Goal: Task Accomplishment & Management: Manage account settings

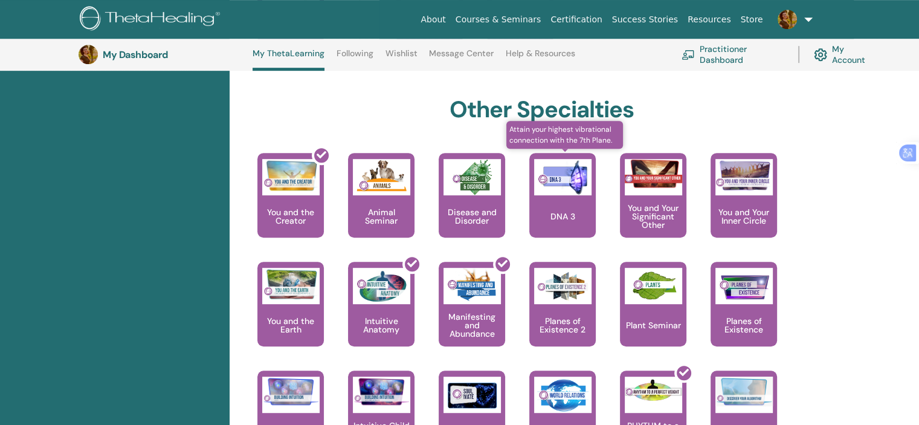
scroll to position [635, 0]
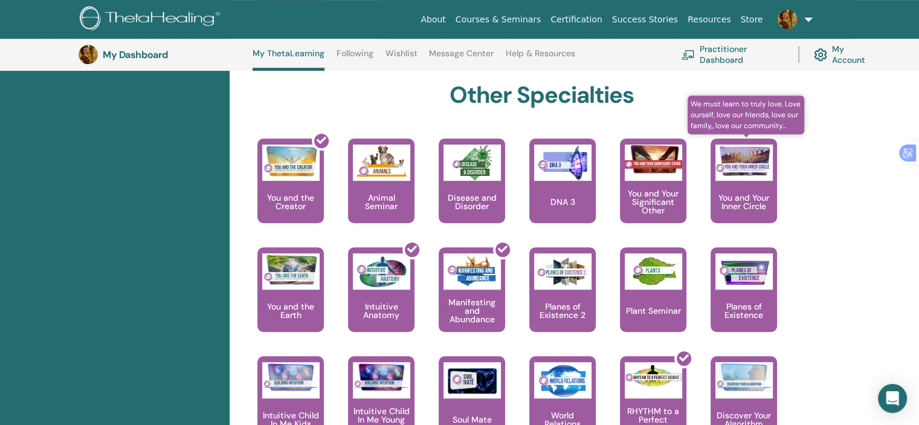
click at [744, 193] on p "You and Your Inner Circle" at bounding box center [743, 201] width 66 height 17
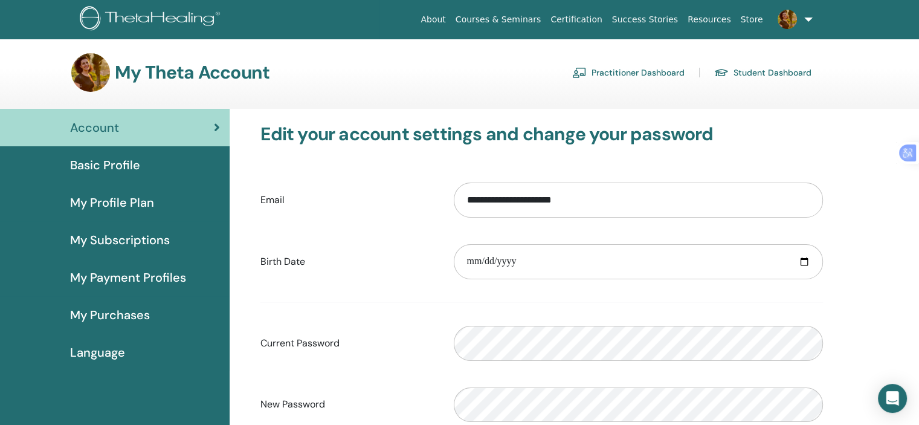
click at [647, 70] on link "Practitioner Dashboard" at bounding box center [628, 72] width 112 height 19
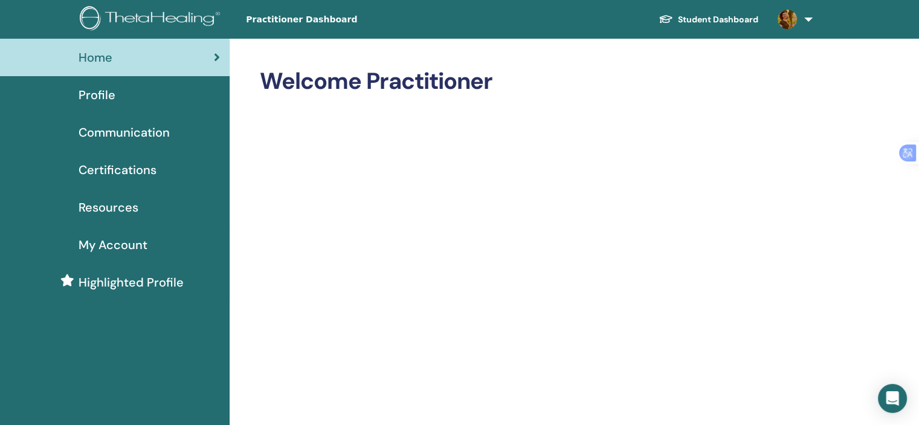
click at [110, 96] on span "Profile" at bounding box center [97, 95] width 37 height 18
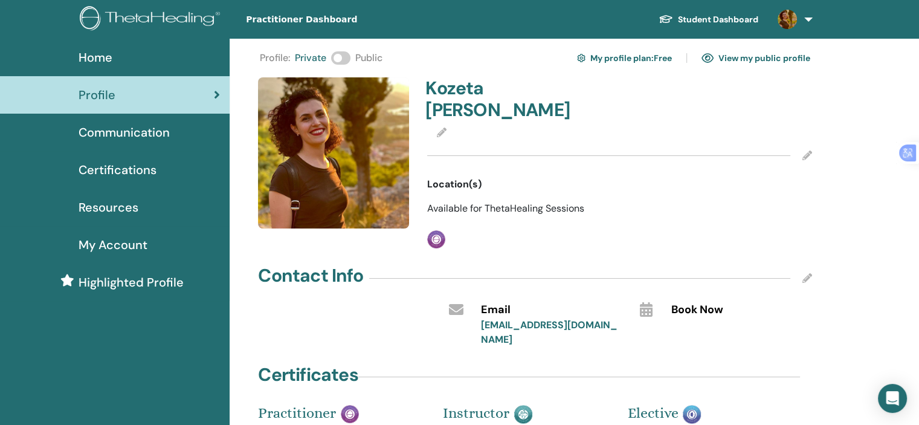
click at [348, 56] on span at bounding box center [340, 57] width 19 height 13
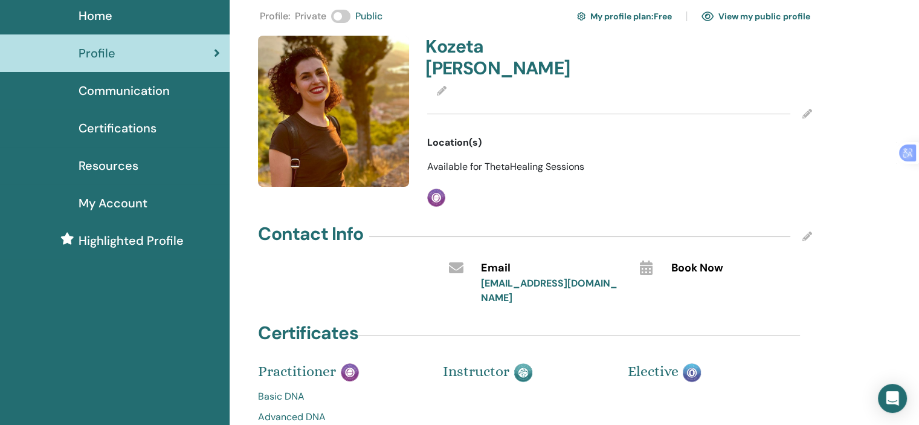
scroll to position [60, 0]
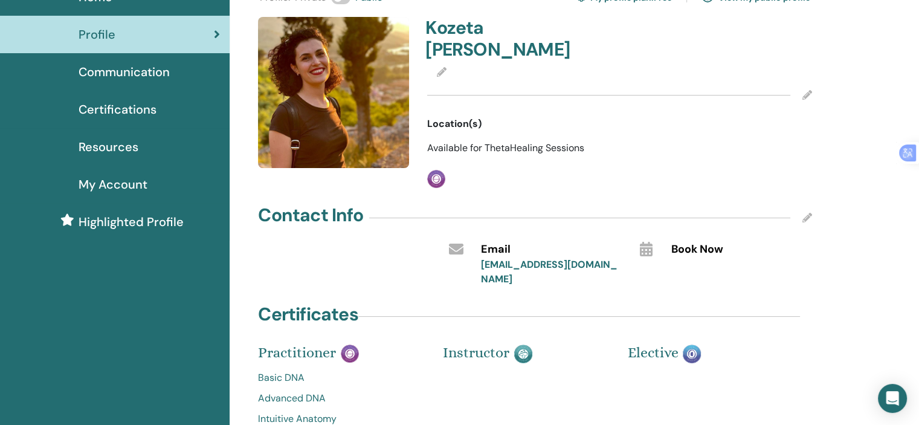
click at [645, 242] on icon at bounding box center [645, 249] width 13 height 14
click at [679, 242] on span "Book Now" at bounding box center [697, 250] width 52 height 16
click at [806, 90] on icon at bounding box center [807, 95] width 10 height 10
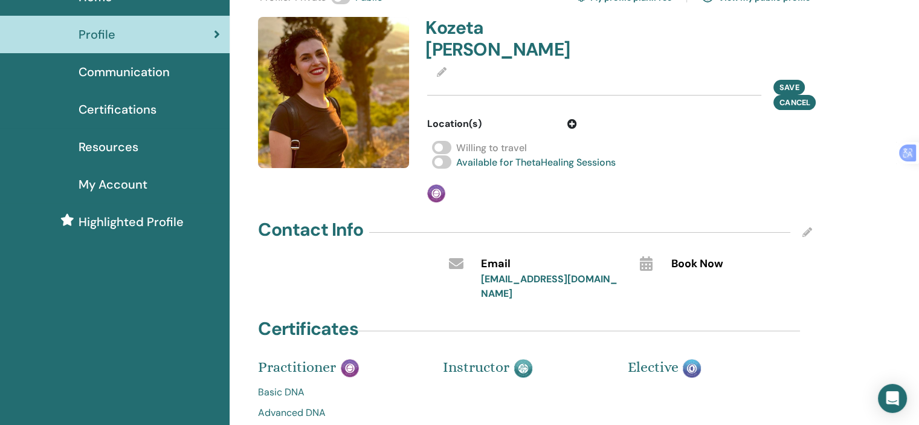
click at [517, 80] on div "Save Cancel" at bounding box center [619, 95] width 385 height 30
click at [574, 119] on icon at bounding box center [572, 124] width 10 height 10
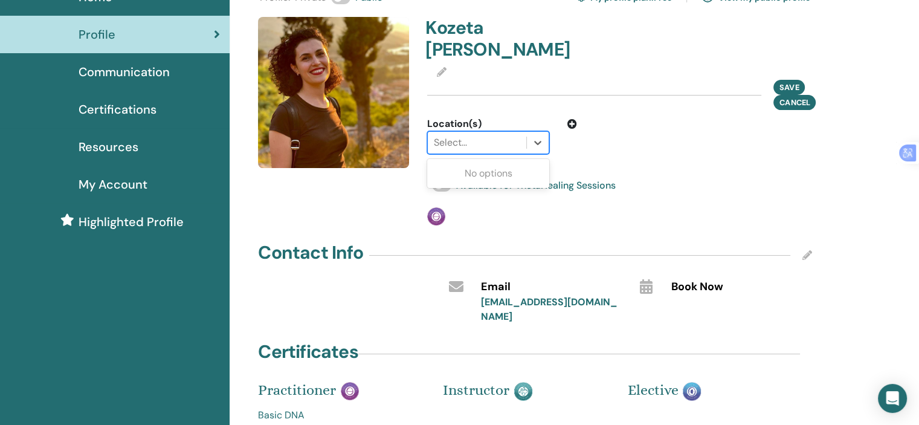
click at [491, 134] on div at bounding box center [477, 142] width 86 height 17
type input "**"
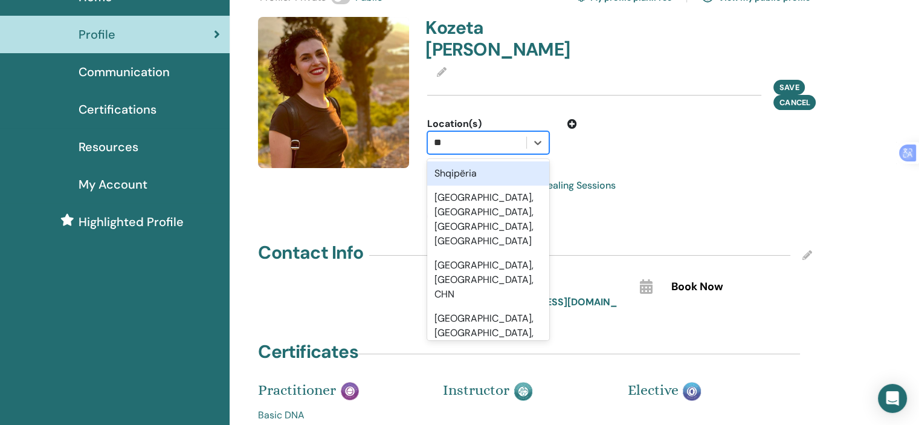
click at [472, 161] on div "Shqipëria" at bounding box center [488, 173] width 122 height 24
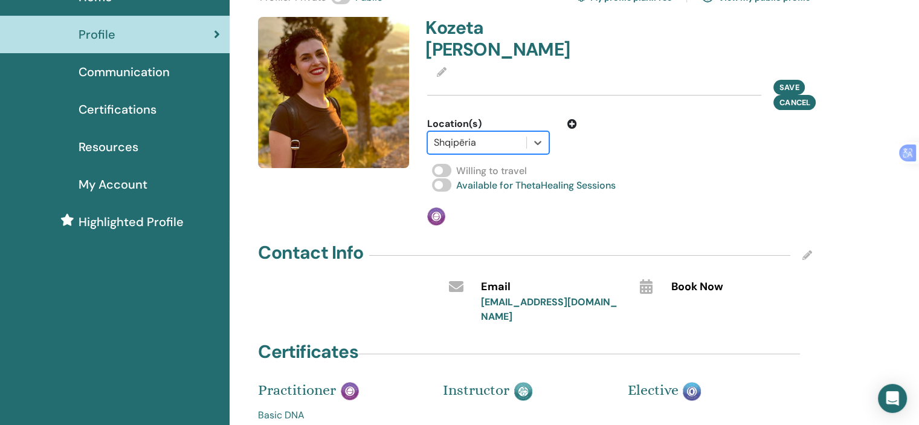
click at [572, 119] on icon at bounding box center [572, 124] width 10 height 10
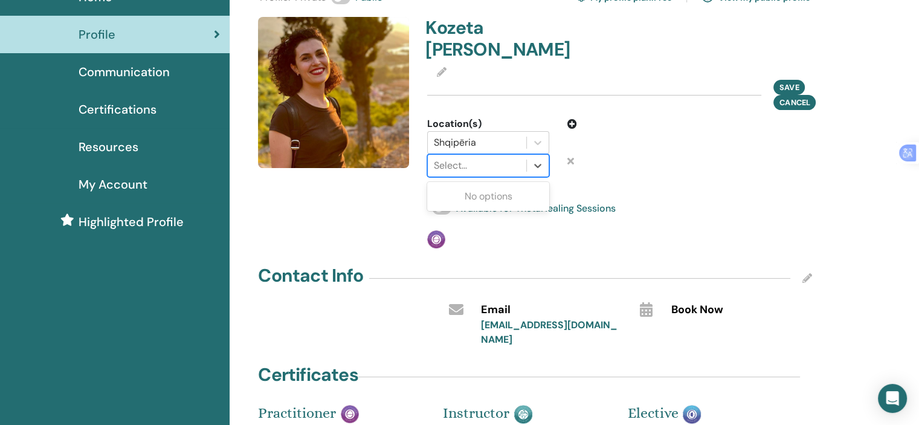
click at [478, 157] on div at bounding box center [477, 165] width 86 height 17
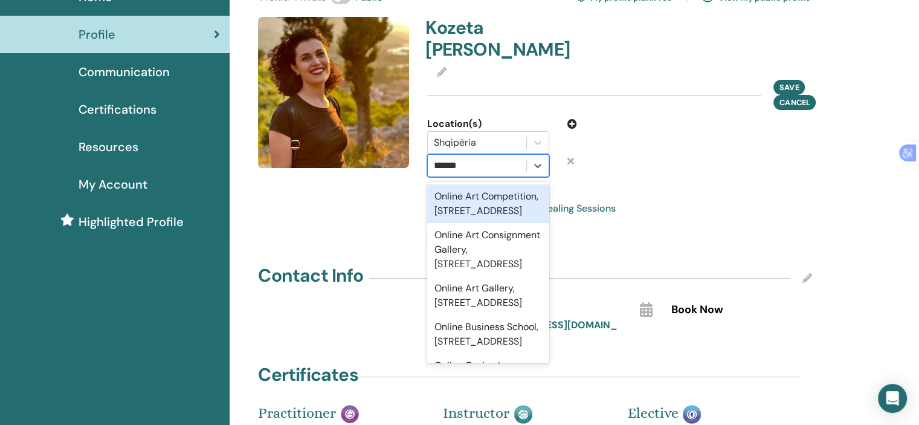
type input "******"
click at [572, 156] on icon at bounding box center [570, 161] width 7 height 10
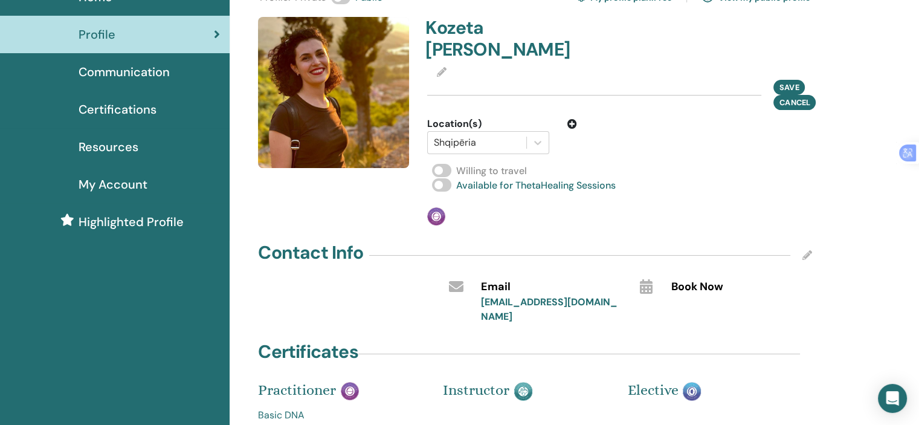
click at [450, 164] on span at bounding box center [441, 170] width 19 height 13
click at [444, 164] on span at bounding box center [441, 170] width 19 height 13
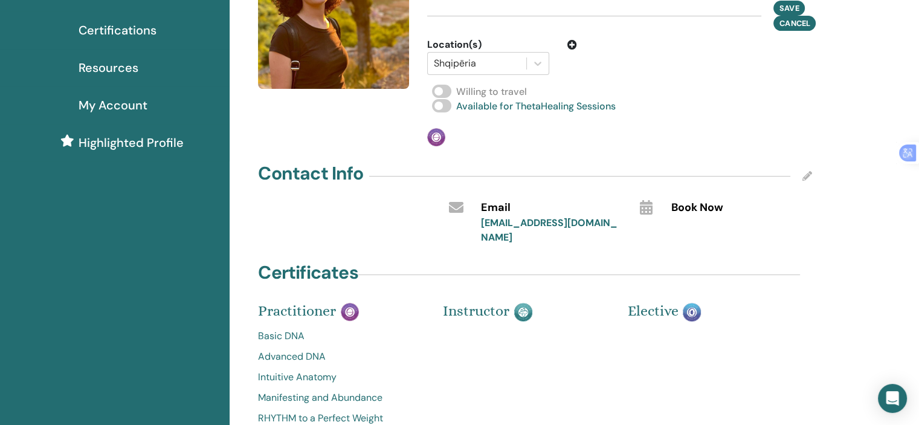
scroll to position [121, 0]
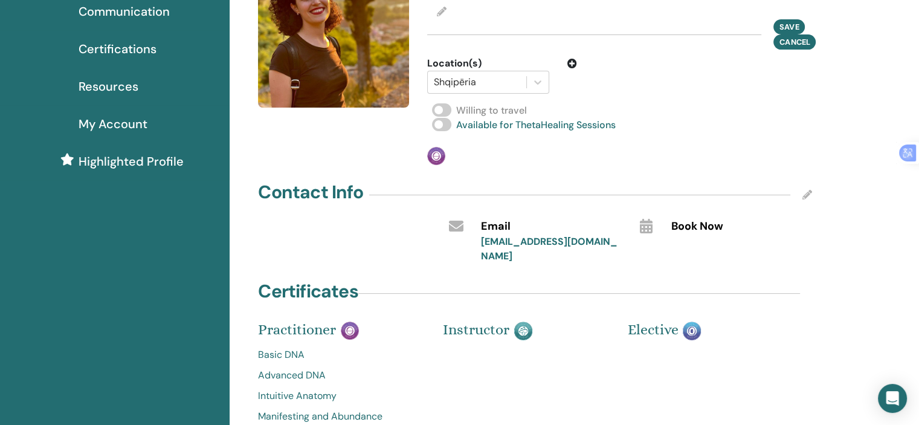
click at [643, 219] on icon at bounding box center [645, 226] width 13 height 14
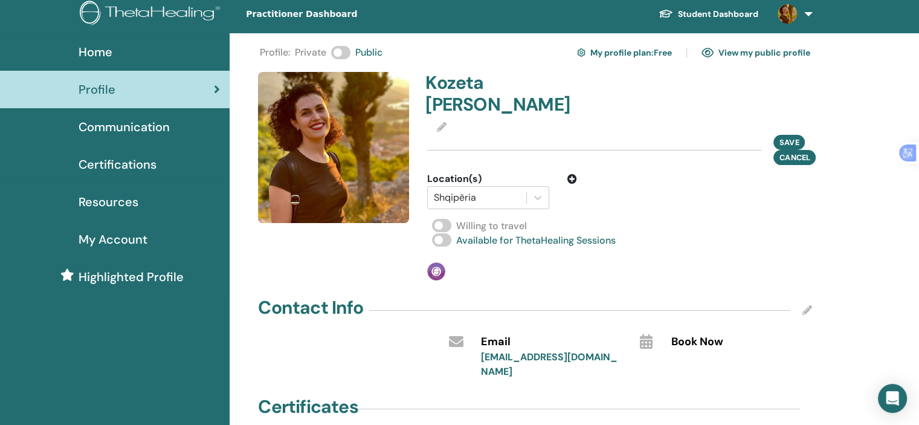
scroll to position [0, 0]
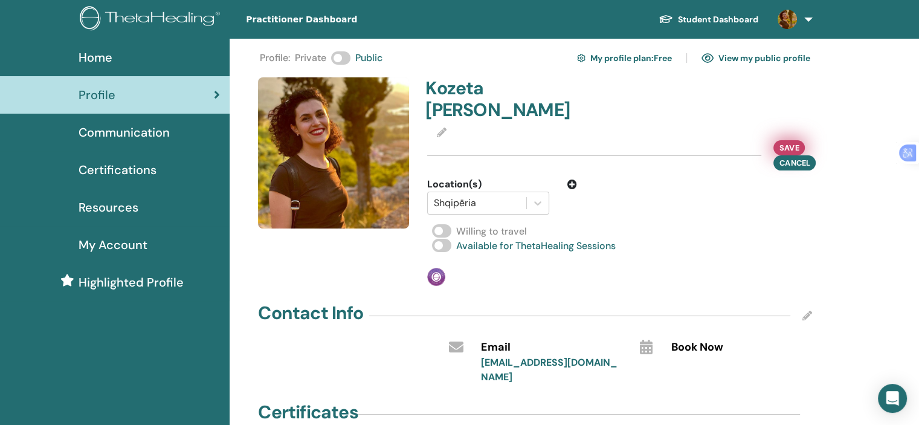
click at [790, 141] on span "Save" at bounding box center [788, 147] width 19 height 13
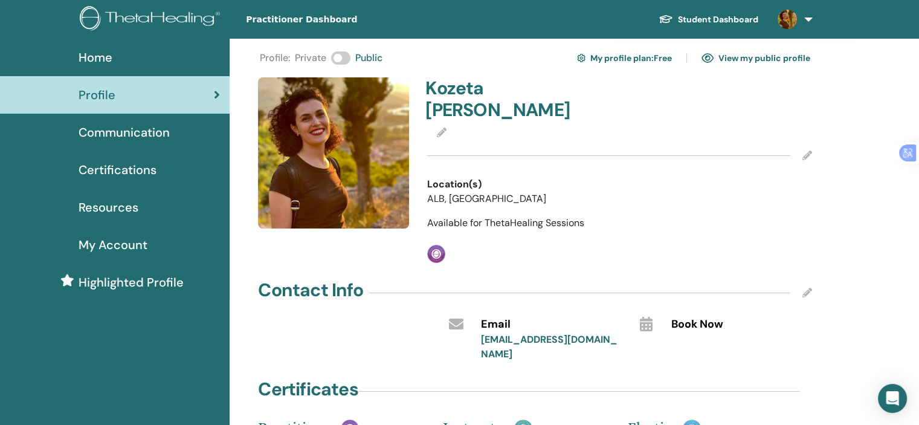
click at [753, 57] on link "View my public profile" at bounding box center [755, 57] width 109 height 19
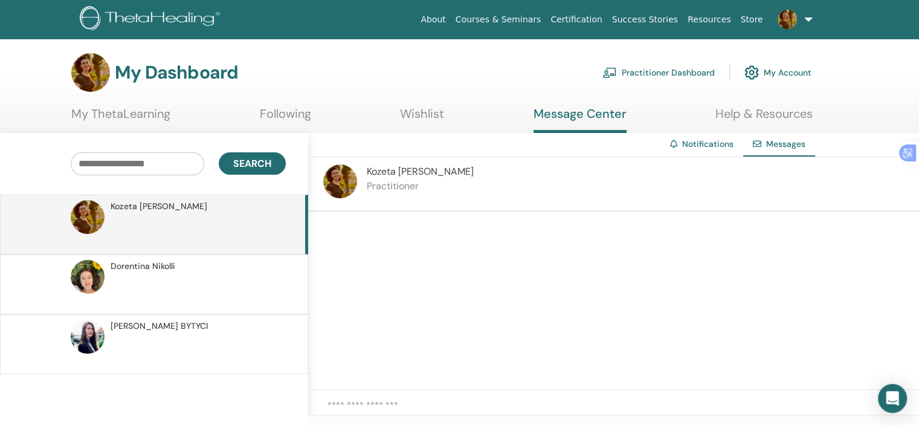
click at [152, 265] on span "[PERSON_NAME]" at bounding box center [143, 266] width 65 height 13
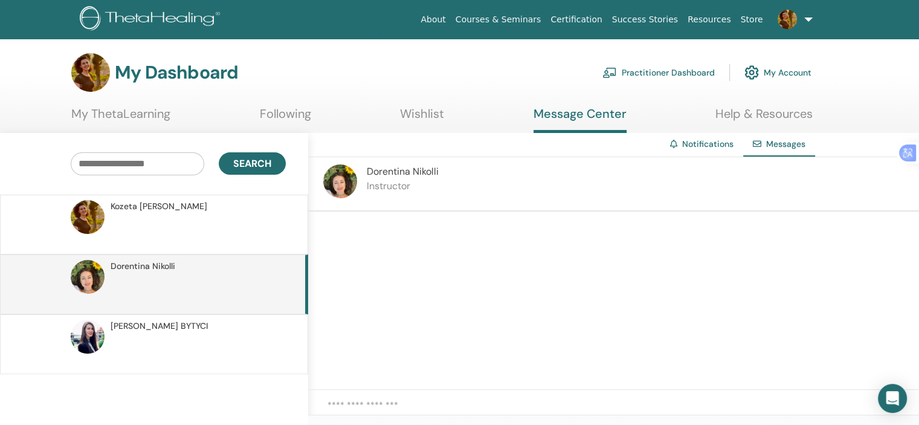
click at [94, 275] on img at bounding box center [88, 277] width 34 height 34
click at [341, 187] on img at bounding box center [340, 181] width 34 height 34
click at [379, 173] on span "Dorentina Nikolli" at bounding box center [403, 171] width 72 height 13
click at [389, 173] on span "Dorentina Nikolli" at bounding box center [403, 171] width 72 height 13
click at [338, 183] on img at bounding box center [340, 181] width 34 height 34
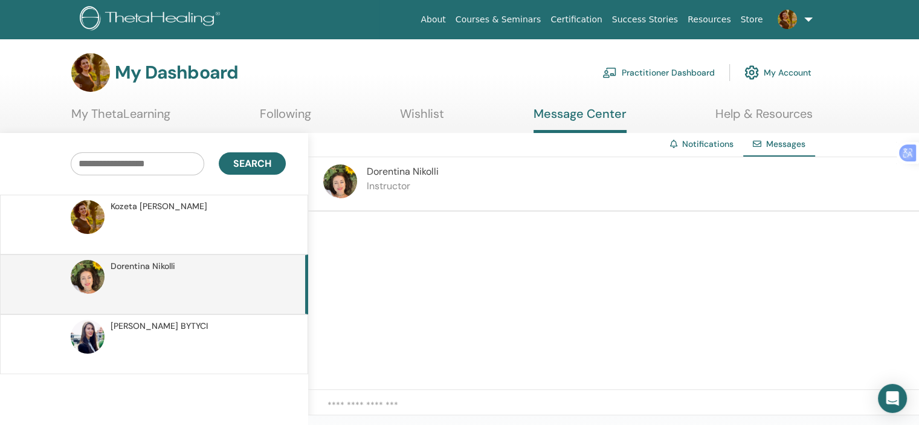
click at [342, 185] on img at bounding box center [340, 181] width 34 height 34
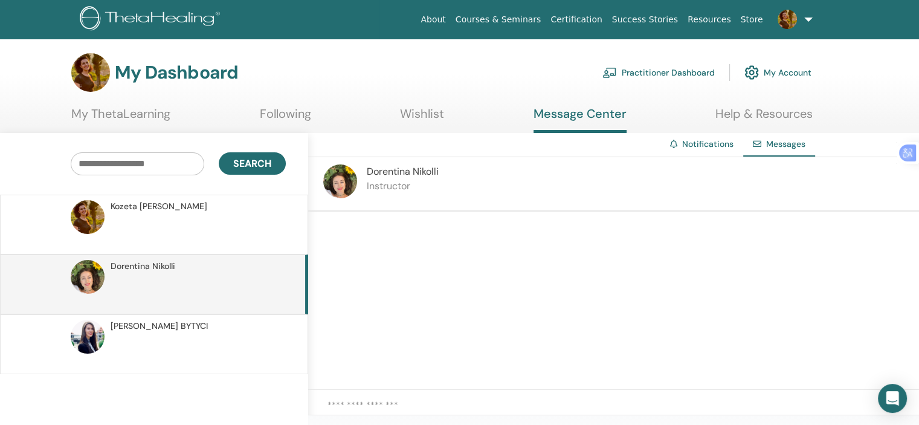
click at [342, 185] on img at bounding box center [340, 181] width 34 height 34
click at [432, 117] on link "Wishlist" at bounding box center [422, 118] width 44 height 24
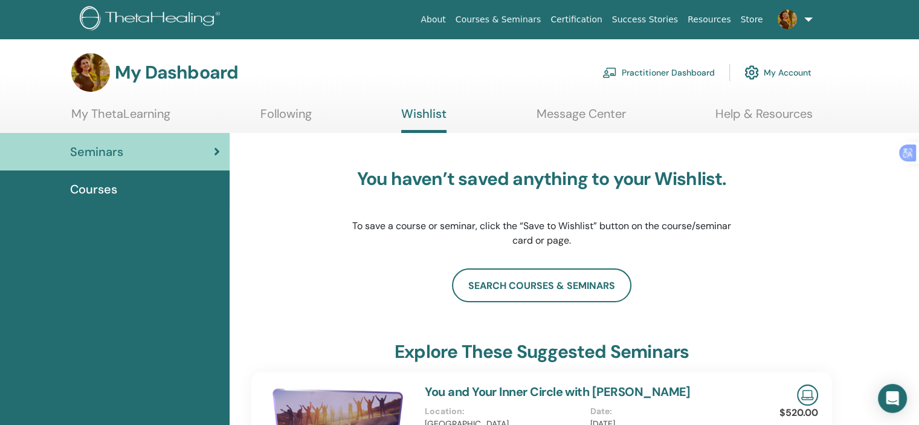
click at [267, 113] on link "Following" at bounding box center [285, 118] width 51 height 24
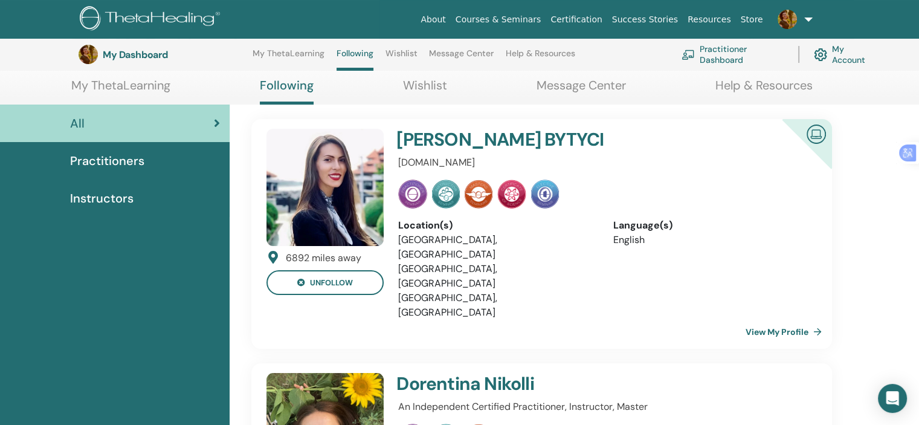
scroll to position [152, 0]
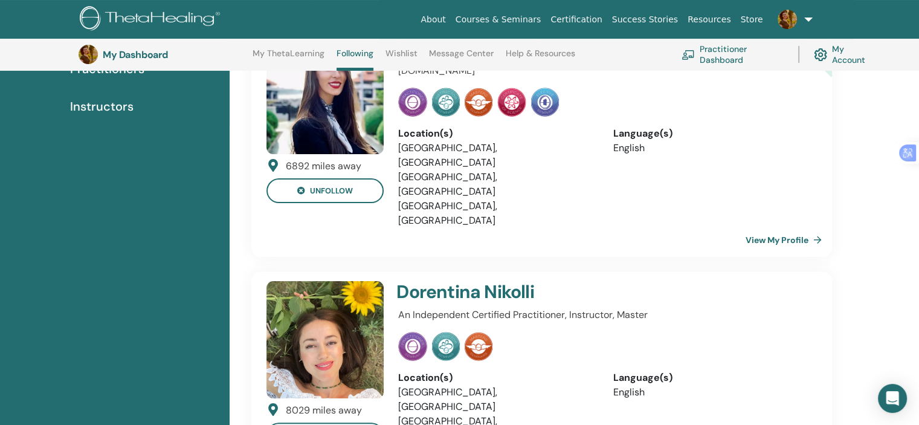
click at [321, 309] on img at bounding box center [324, 339] width 117 height 117
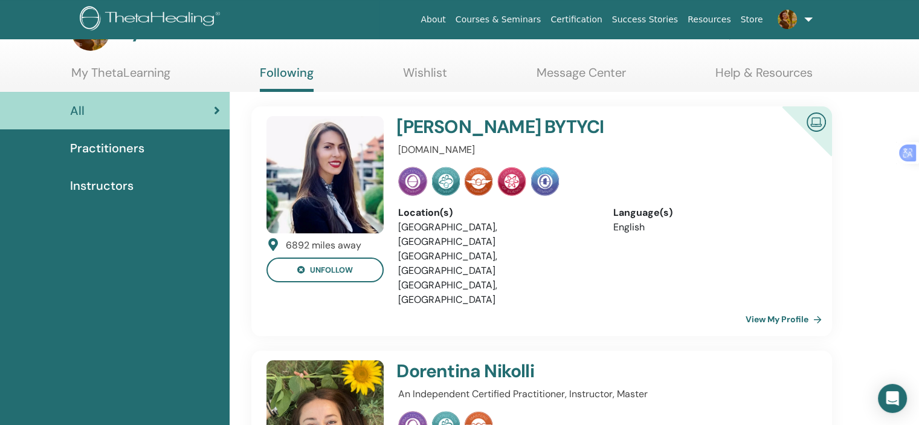
scroll to position [61, 0]
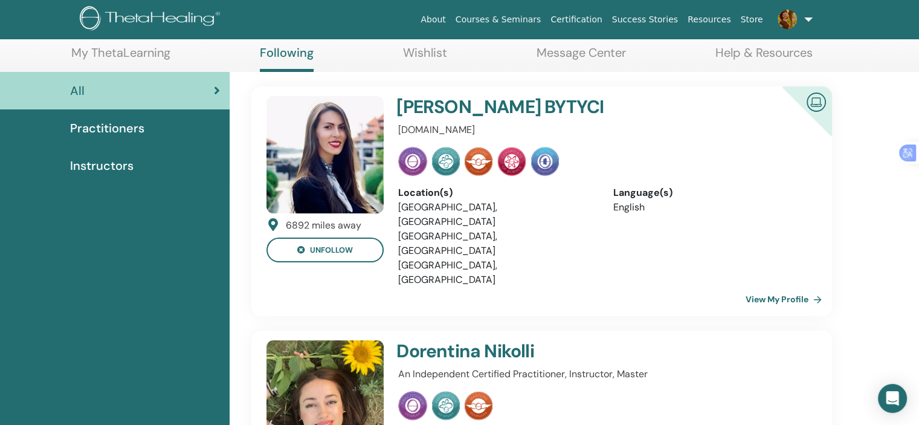
click at [791, 287] on link "View My Profile" at bounding box center [785, 299] width 81 height 24
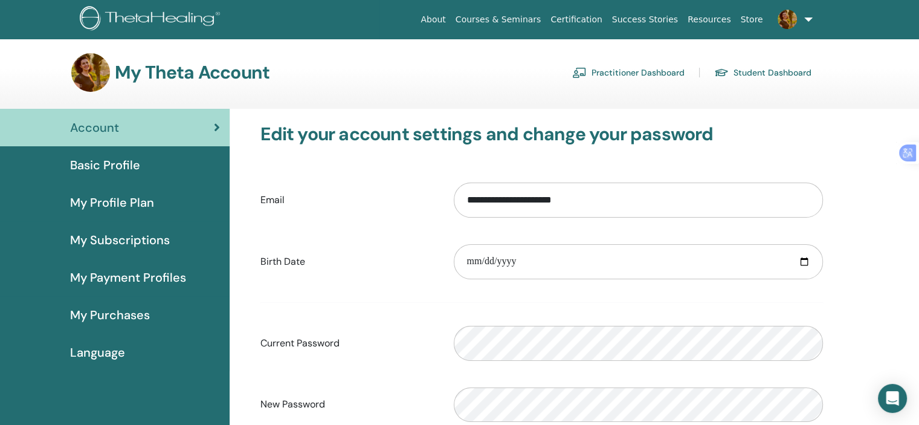
click at [77, 168] on span "Basic Profile" at bounding box center [105, 165] width 70 height 18
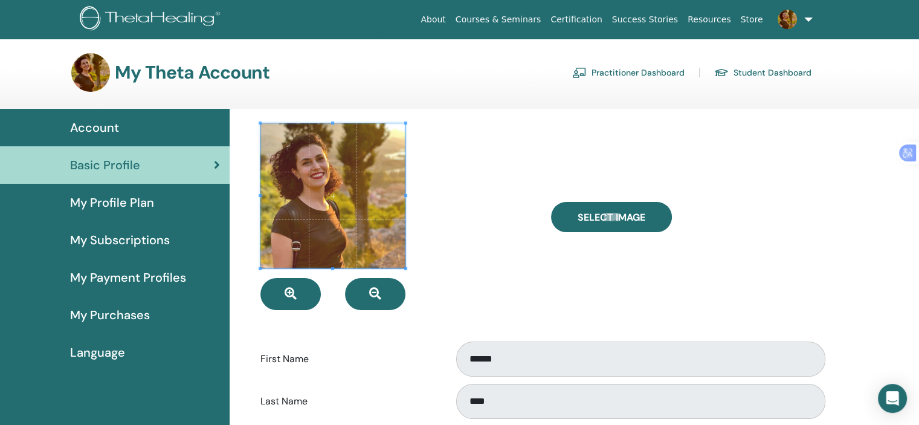
click at [106, 168] on span "Basic Profile" at bounding box center [105, 165] width 70 height 18
click at [638, 72] on link "Practitioner Dashboard" at bounding box center [628, 72] width 112 height 19
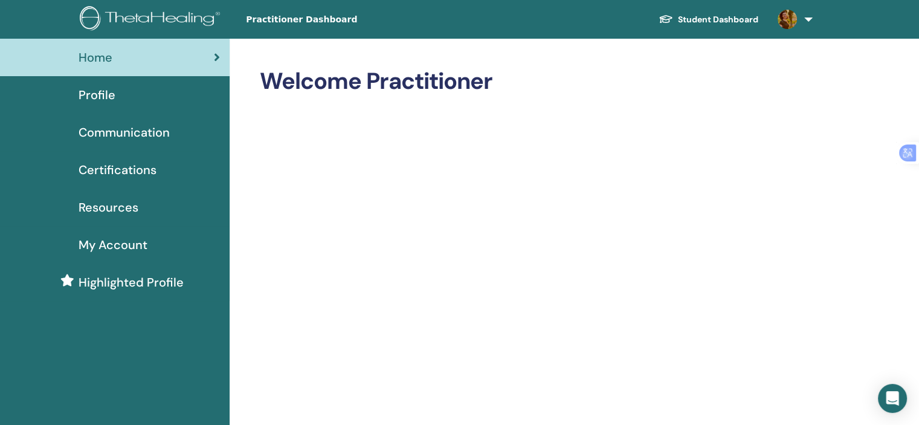
click at [95, 94] on span "Profile" at bounding box center [97, 95] width 37 height 18
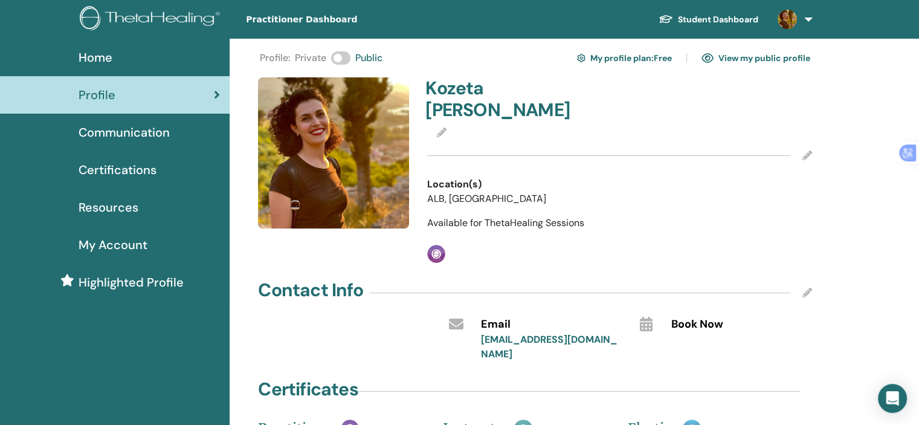
scroll to position [60, 0]
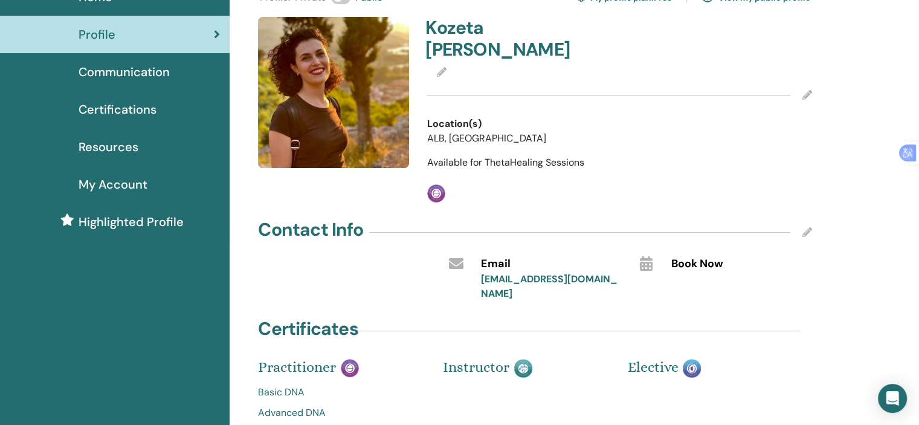
click at [807, 227] on icon at bounding box center [807, 232] width 10 height 10
click at [696, 280] on input "text" at bounding box center [728, 288] width 114 height 17
click at [674, 256] on span "Book Now" at bounding box center [697, 264] width 52 height 16
click at [650, 256] on icon at bounding box center [645, 263] width 13 height 14
click at [415, 280] on div "**********" at bounding box center [535, 258] width 550 height 540
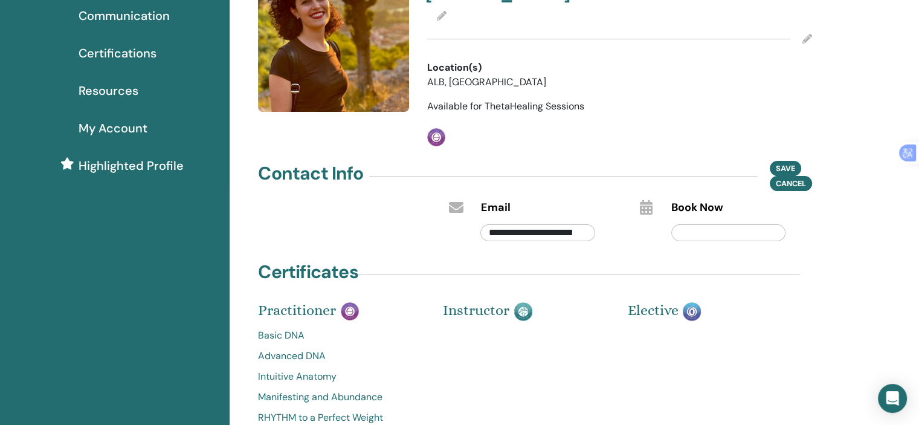
scroll to position [0, 0]
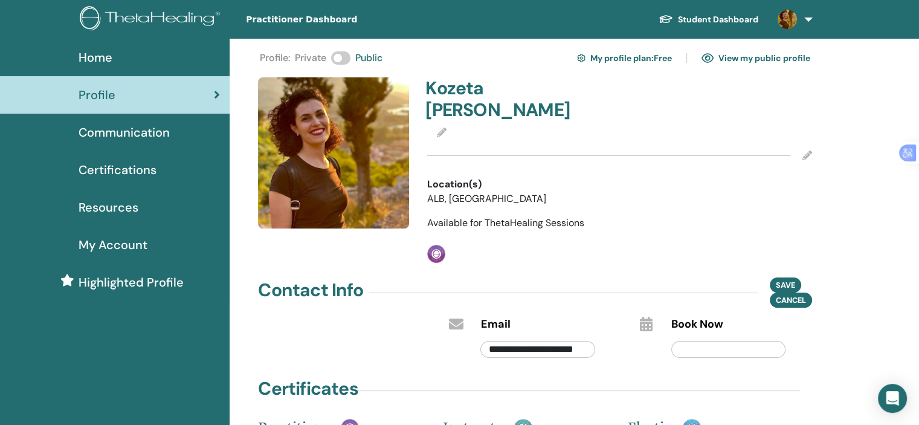
click at [135, 143] on link "Communication" at bounding box center [114, 132] width 229 height 37
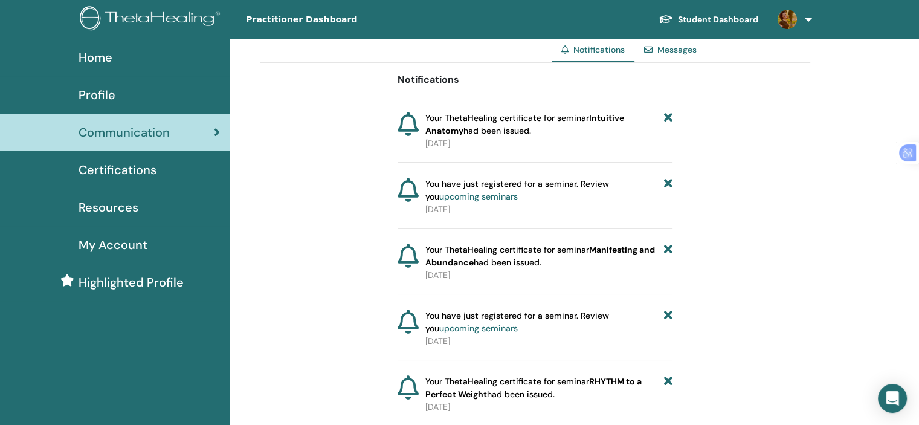
click at [114, 171] on span "Certifications" at bounding box center [118, 170] width 78 height 18
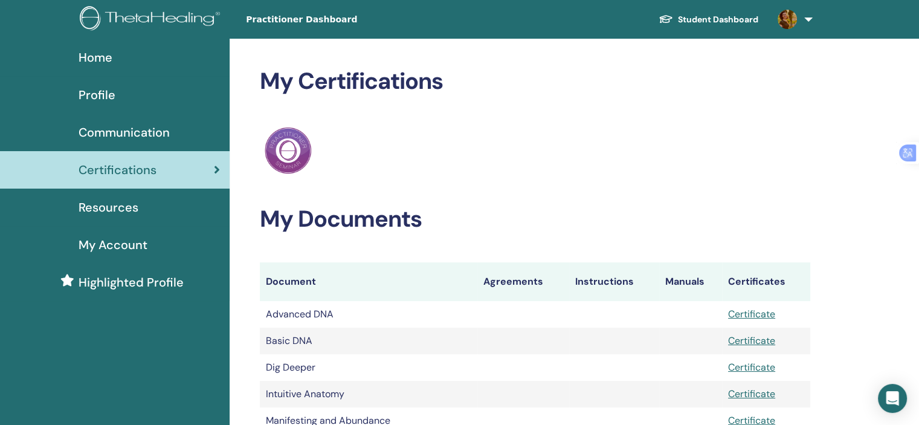
click at [91, 92] on span "Profile" at bounding box center [97, 95] width 37 height 18
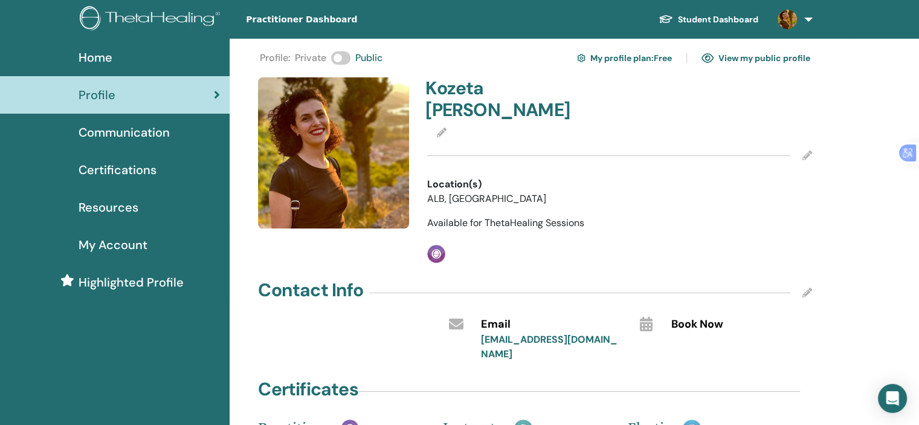
click at [808, 150] on icon at bounding box center [807, 155] width 10 height 10
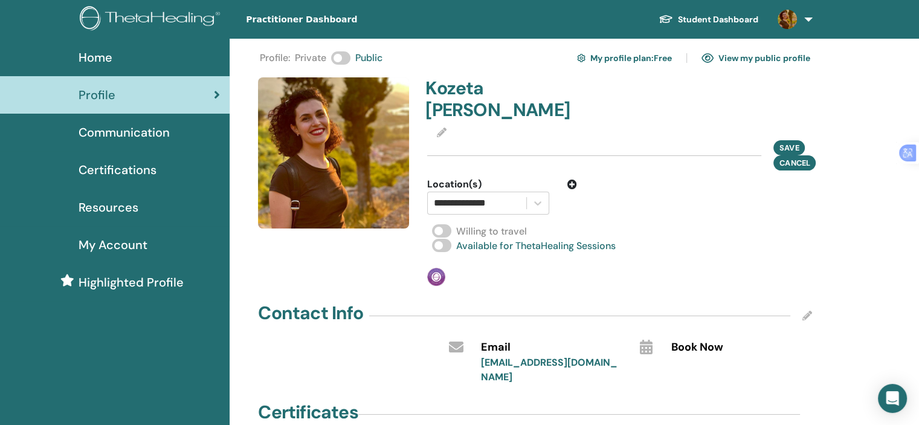
click at [704, 140] on div "Save Cancel" at bounding box center [619, 155] width 385 height 30
click at [441, 127] on icon at bounding box center [442, 132] width 10 height 10
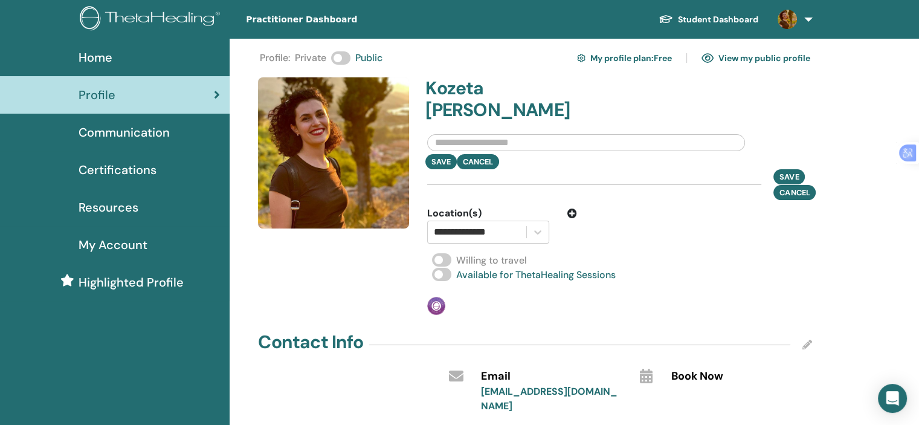
click at [555, 154] on div "Save Cancel" at bounding box center [619, 161] width 403 height 15
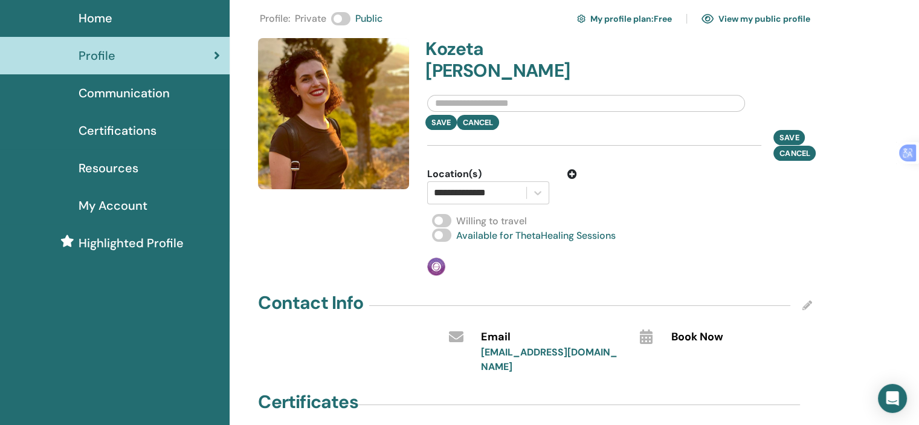
scroll to position [60, 0]
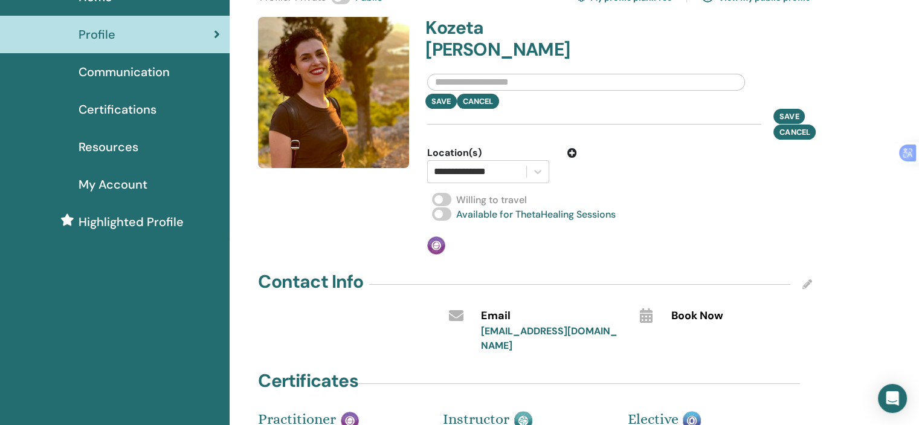
click at [803, 279] on icon at bounding box center [807, 284] width 10 height 10
click at [539, 341] on div "**********" at bounding box center [535, 284] width 550 height 592
click at [481, 308] on span "Email" at bounding box center [495, 316] width 30 height 16
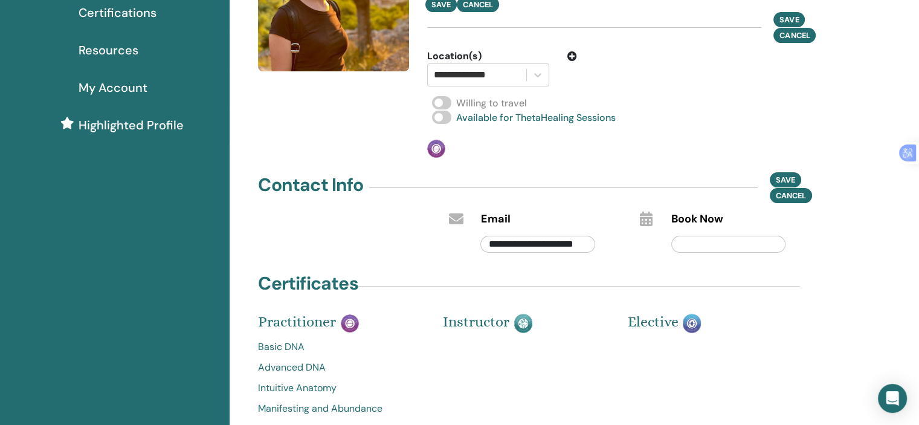
scroll to position [0, 0]
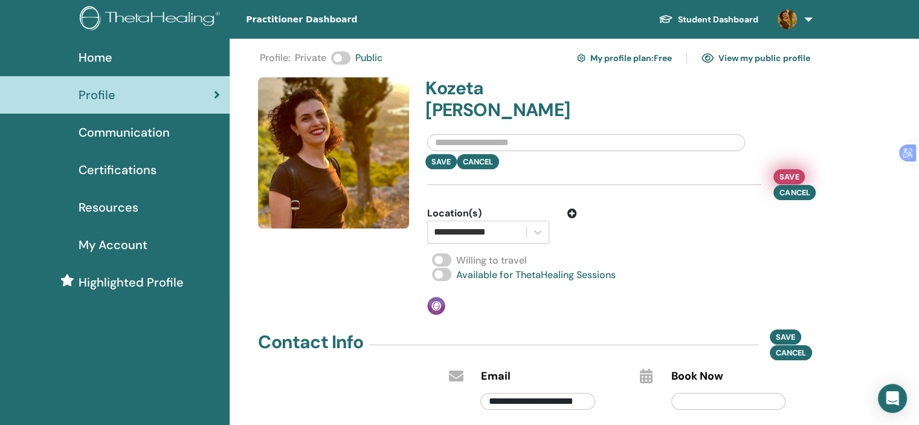
click at [794, 147] on div "**********" at bounding box center [619, 195] width 399 height 237
click at [736, 60] on link "View my public profile" at bounding box center [755, 57] width 109 height 19
